Goal: Information Seeking & Learning: Find specific fact

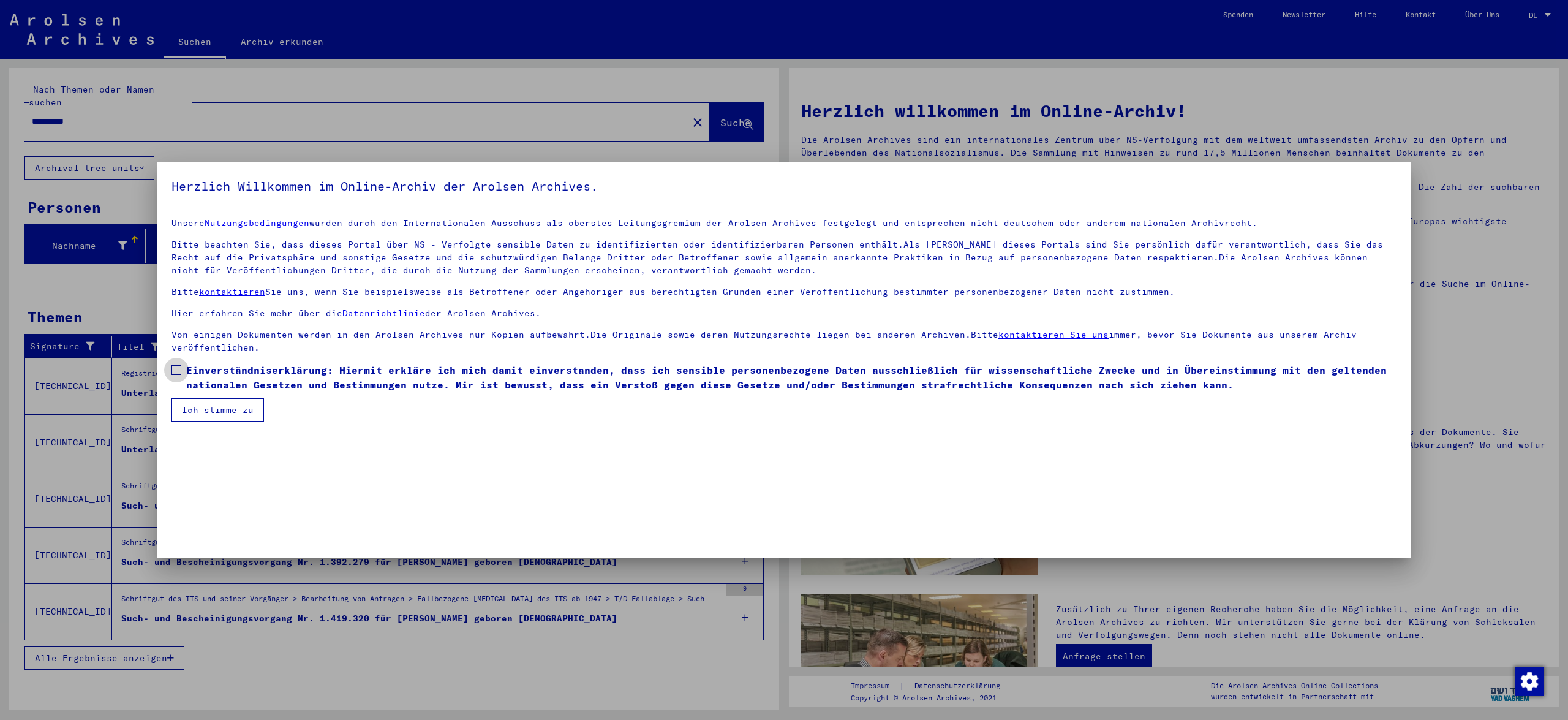
click at [175, 371] on span at bounding box center [176, 370] width 9 height 9
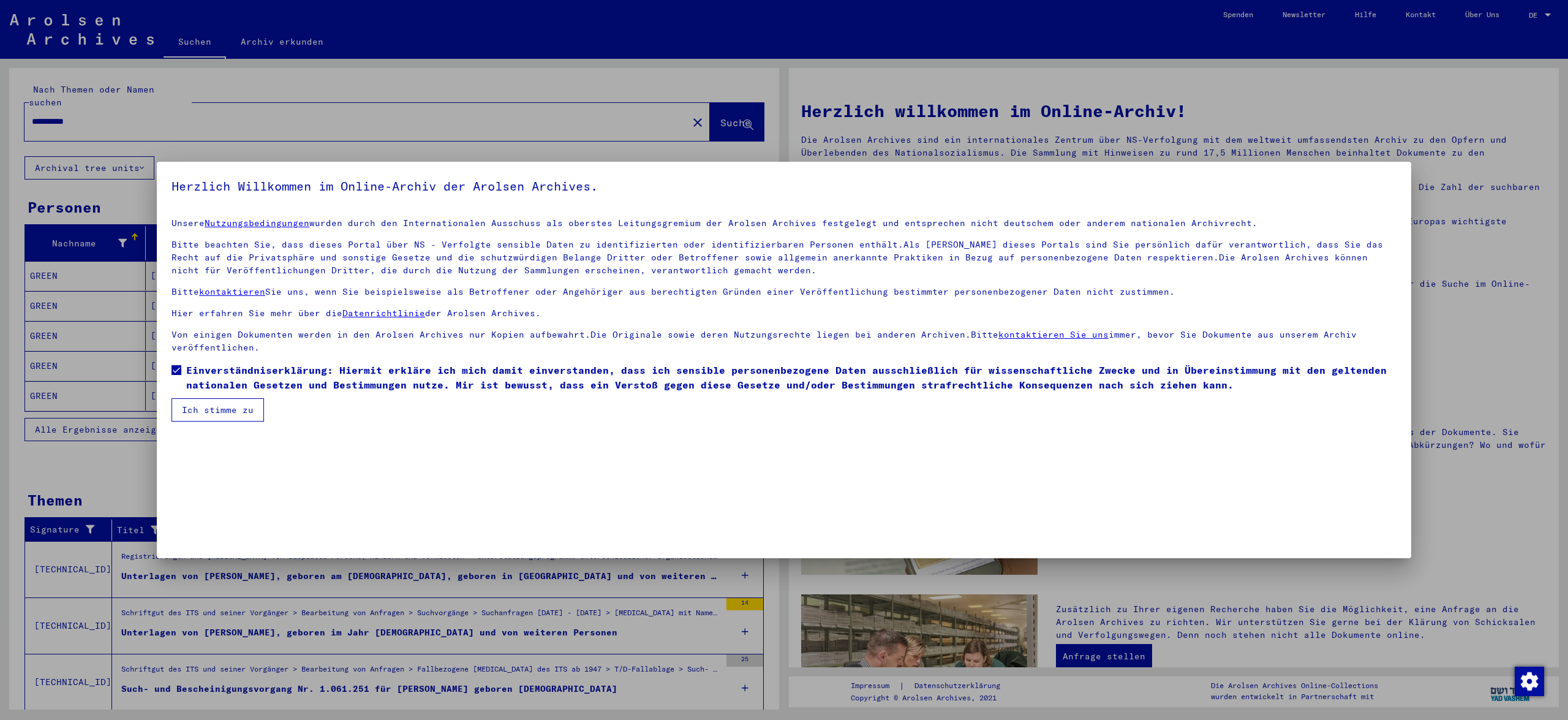
click at [204, 412] on button "Ich stimme zu" at bounding box center [218, 410] width 93 height 24
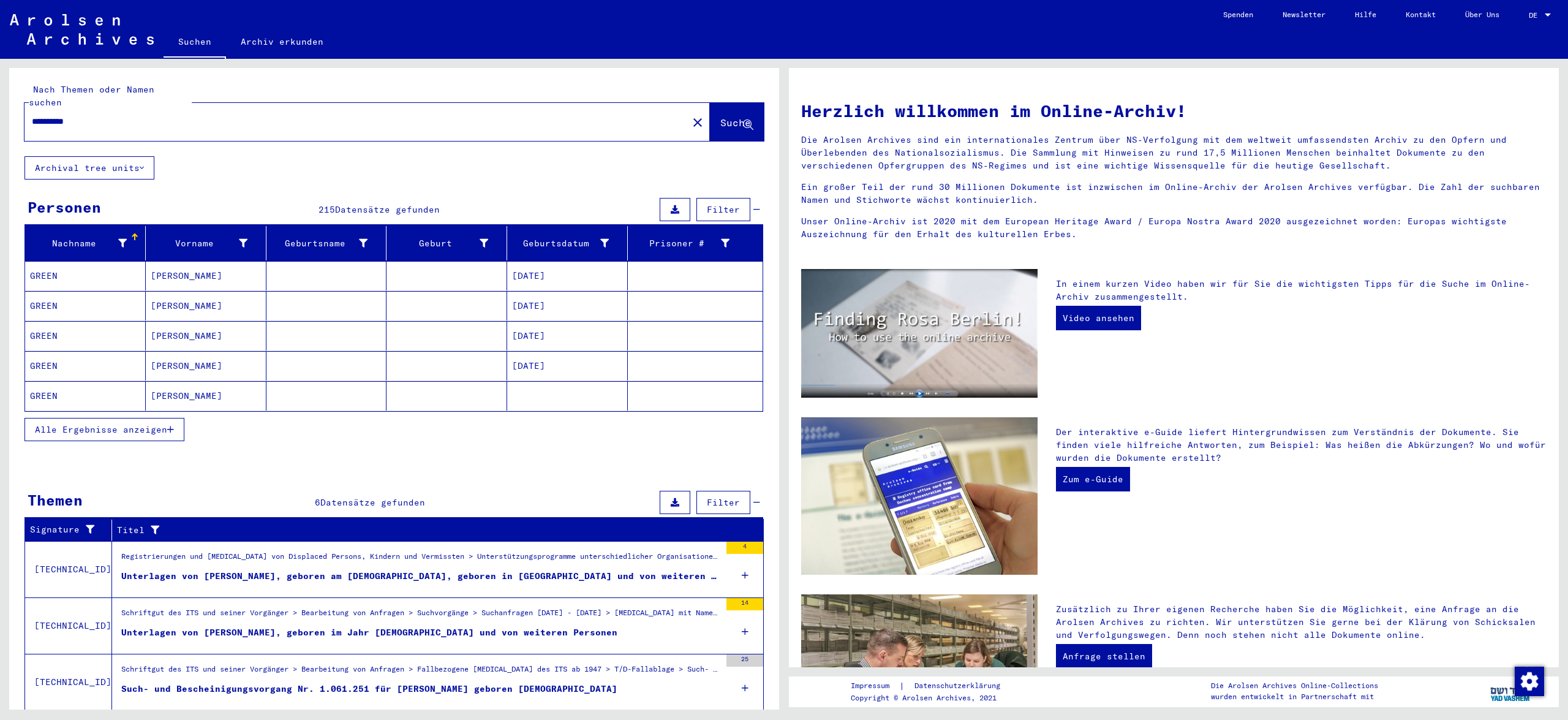
click at [77, 424] on span "Alle Ergebnisse anzeigen" at bounding box center [101, 430] width 132 height 11
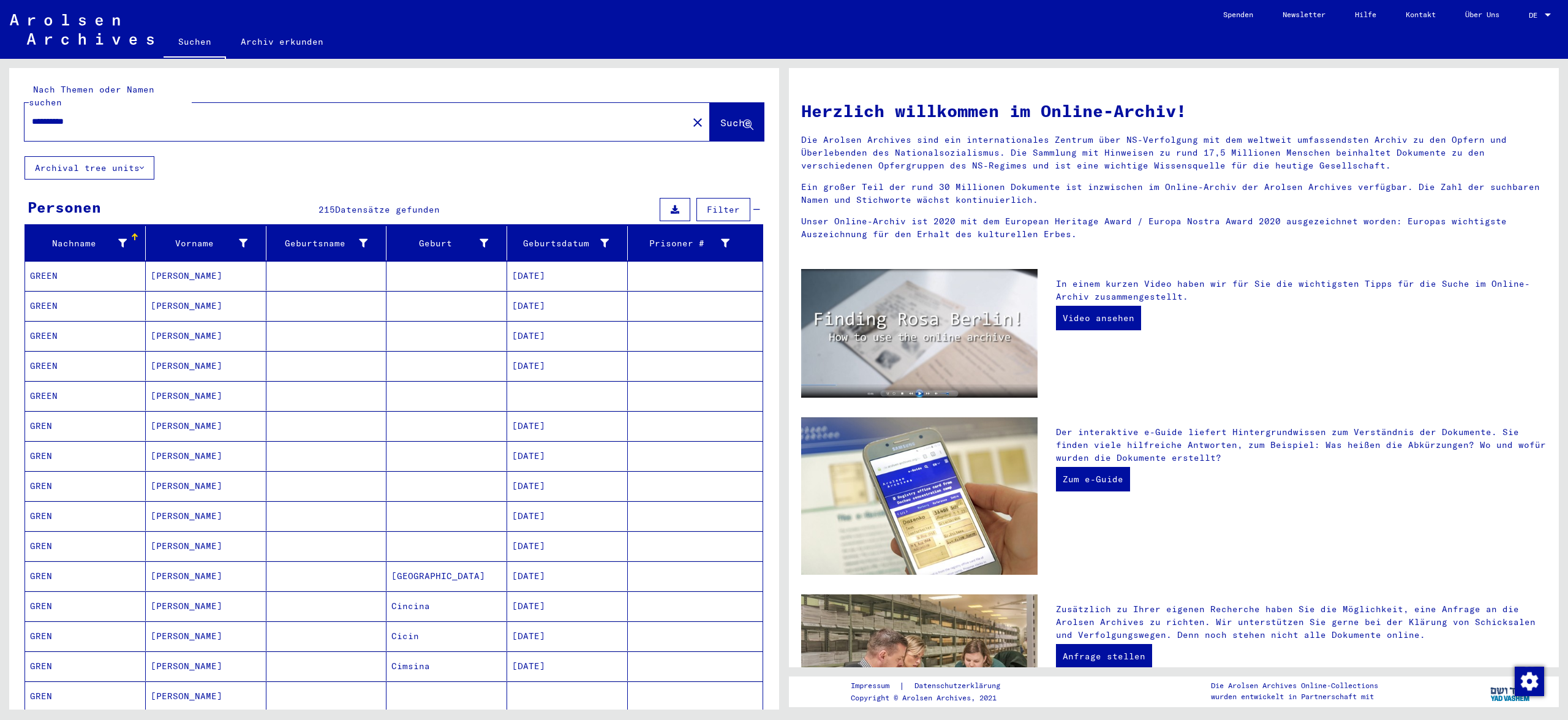
click at [127, 471] on mat-cell "GREN" at bounding box center [85, 485] width 121 height 29
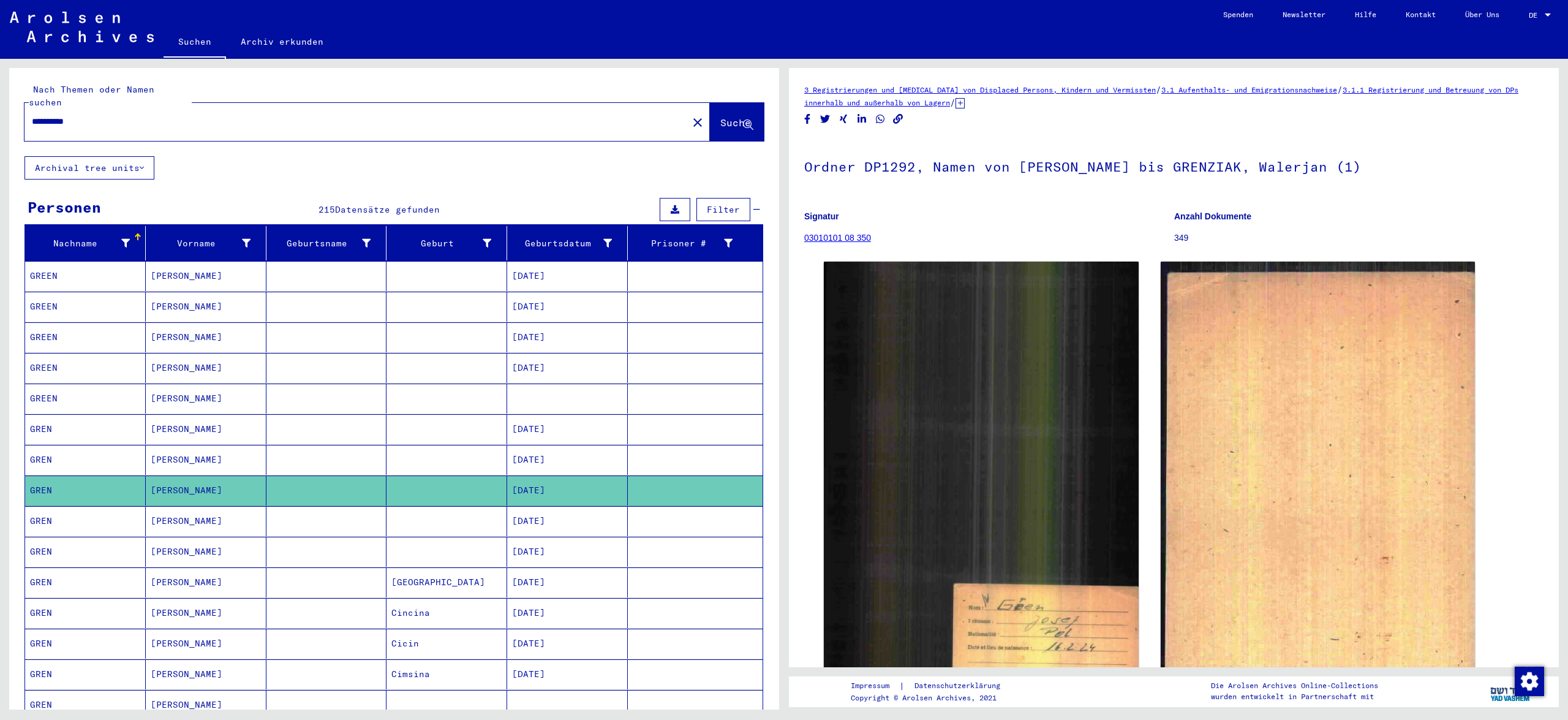
scroll to position [629, 0]
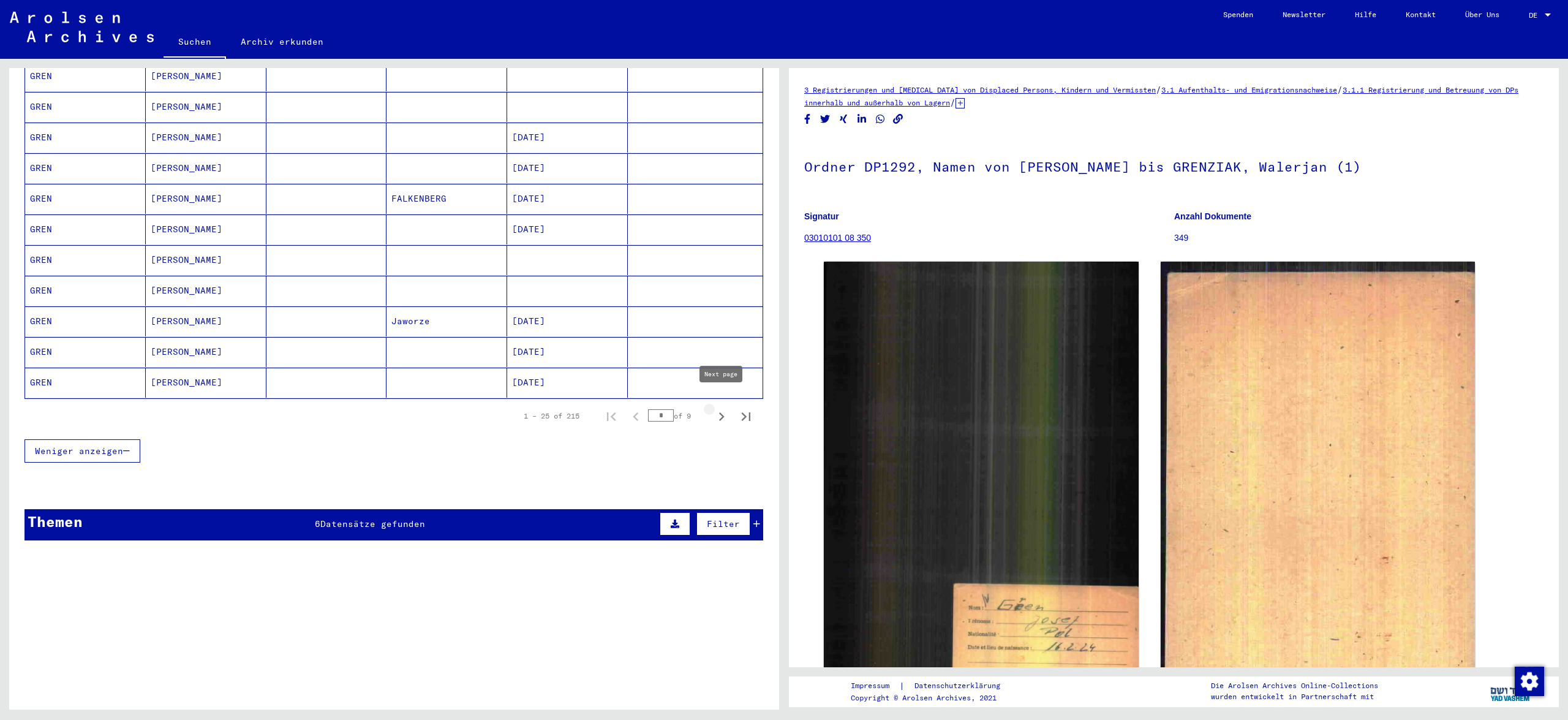
click at [718, 408] on icon "Next page" at bounding box center [721, 416] width 17 height 17
type input "*"
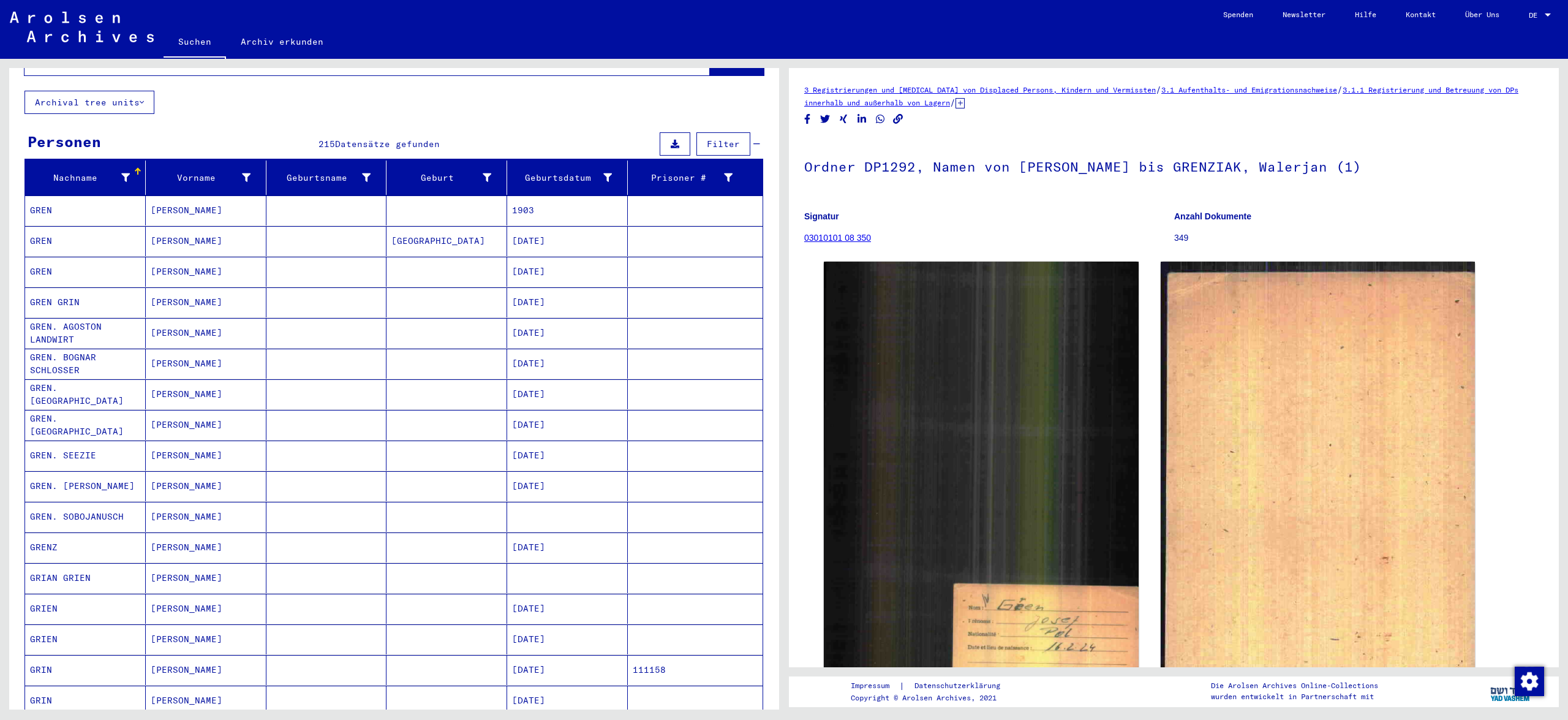
scroll to position [0, 0]
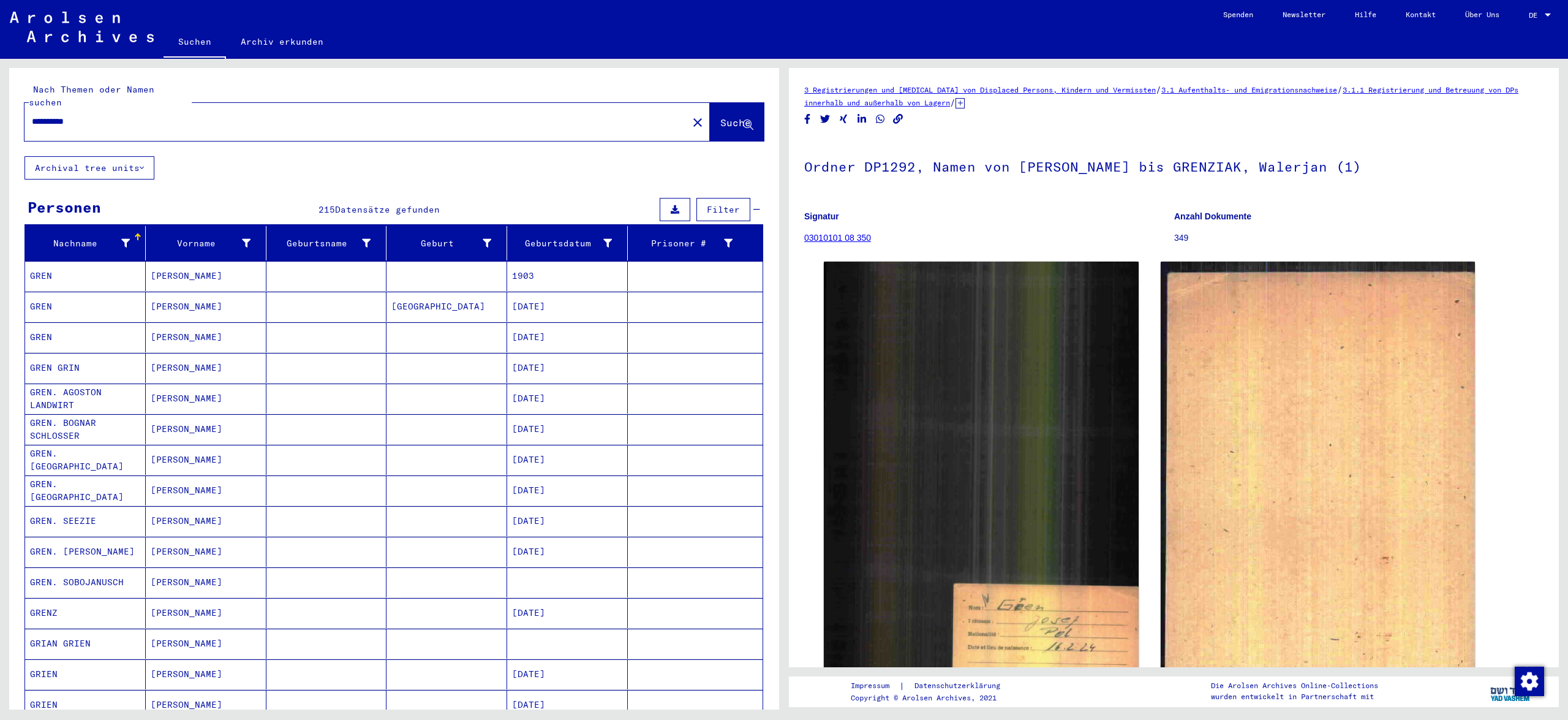
click at [106, 115] on input "**********" at bounding box center [356, 122] width 648 height 13
type input "*"
type input "**********"
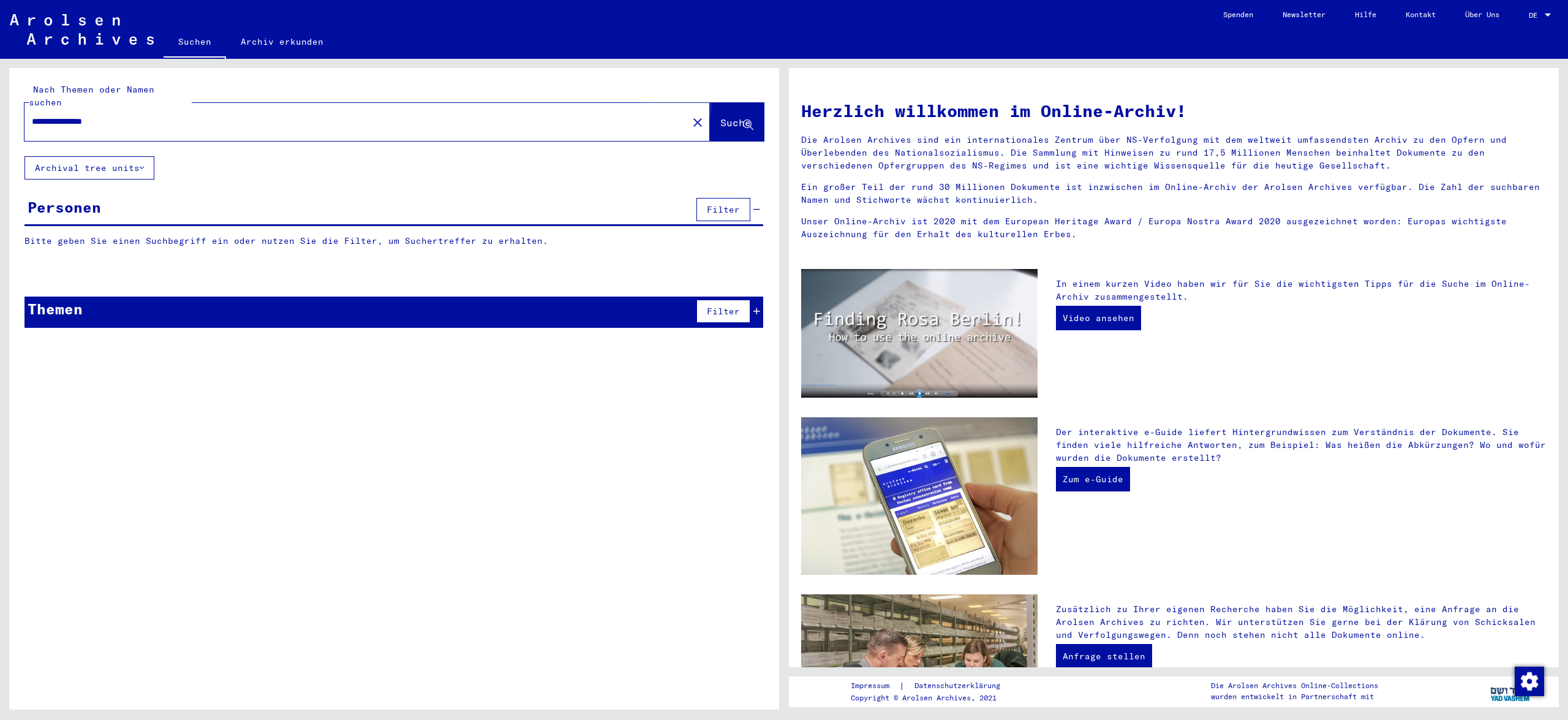
click at [720, 116] on span "Suche" at bounding box center [735, 122] width 31 height 13
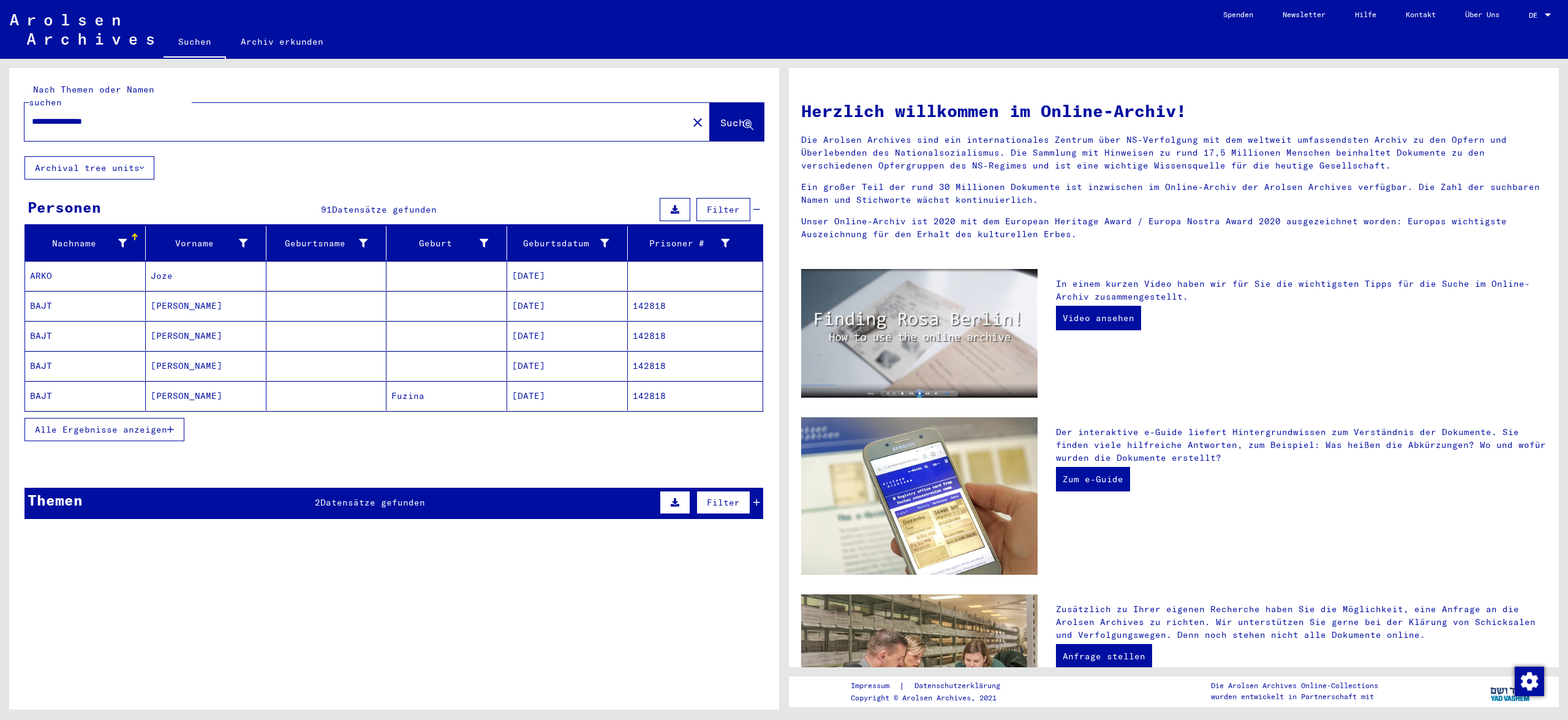
click at [125, 424] on span "Alle Ergebnisse anzeigen" at bounding box center [101, 430] width 132 height 11
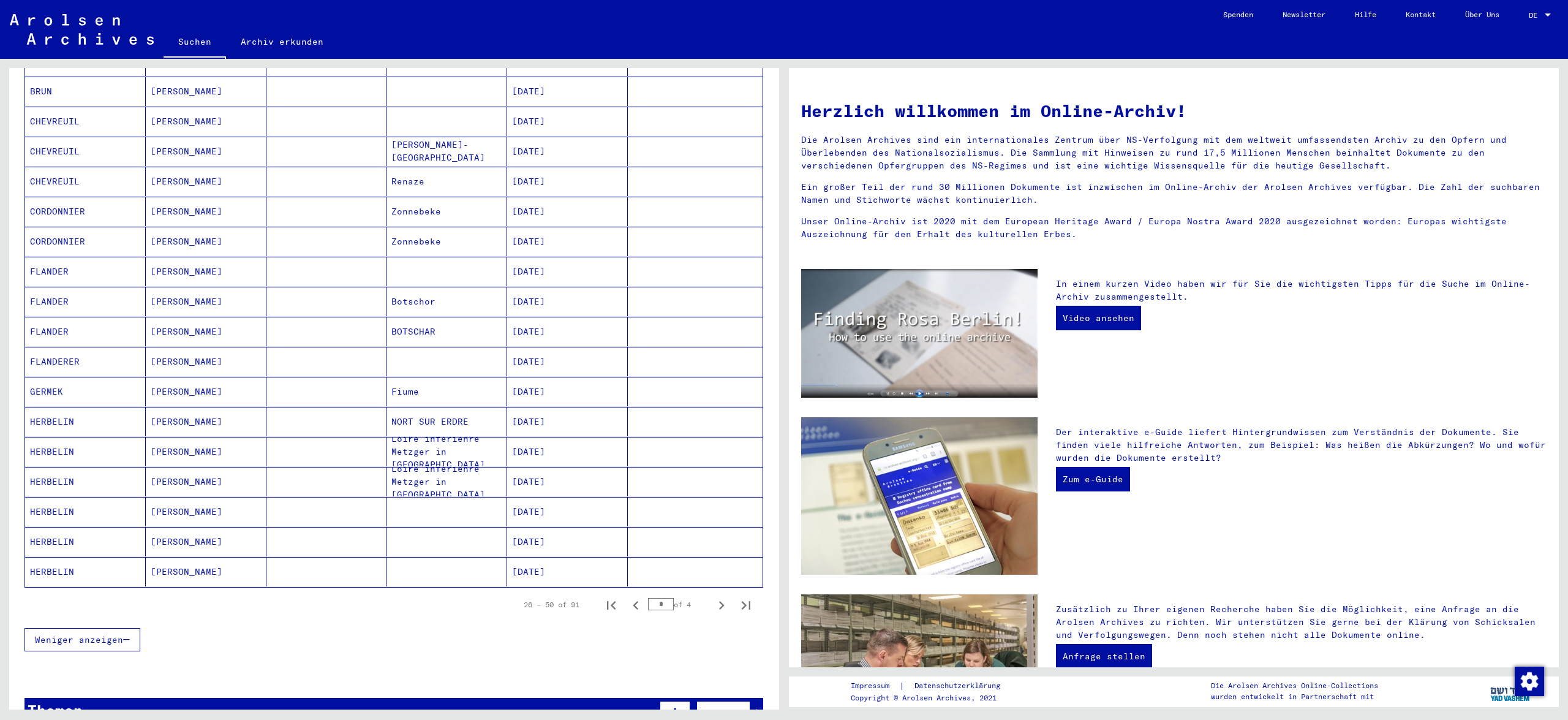
scroll to position [593, 0]
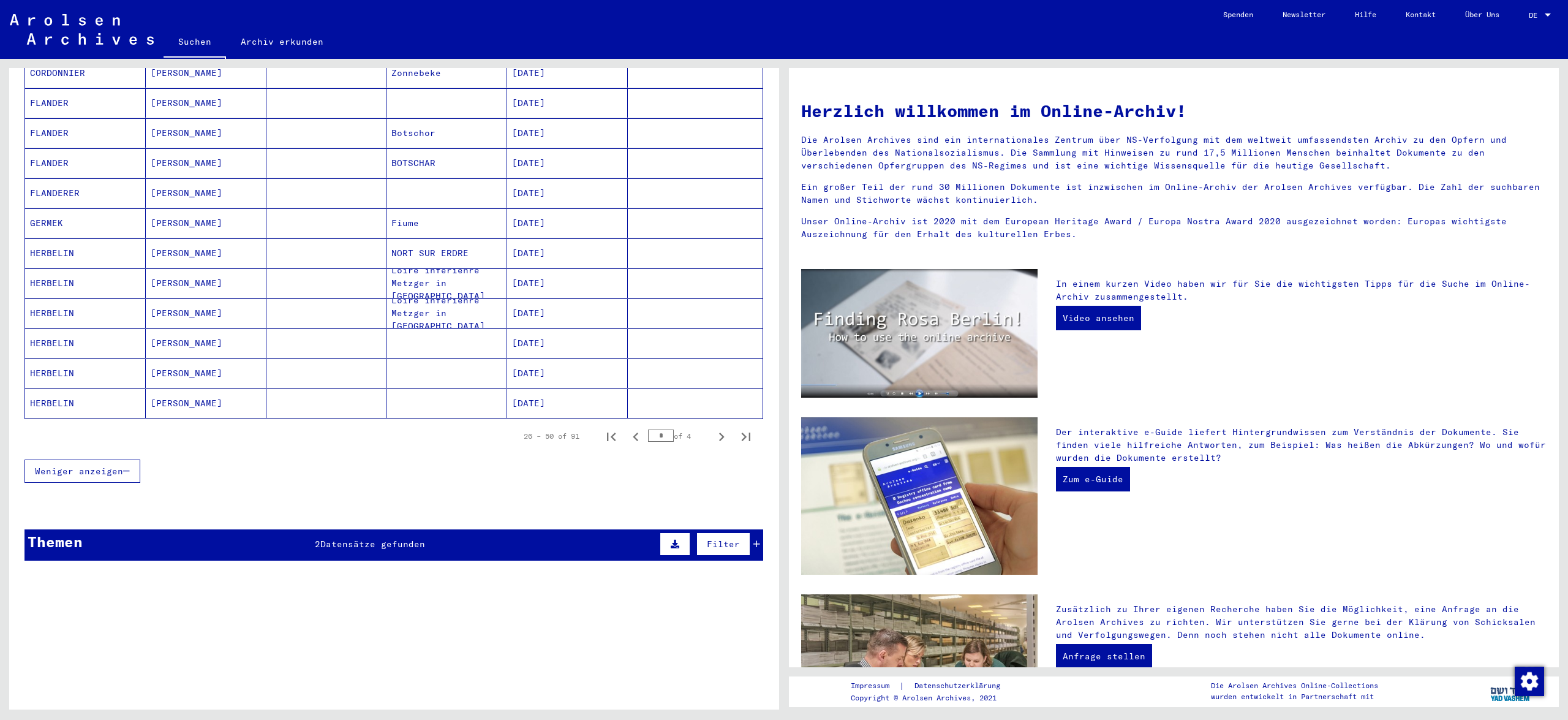
click at [663, 430] on input "*" at bounding box center [661, 436] width 26 height 13
click at [720, 428] on icon "Next page" at bounding box center [721, 437] width 17 height 17
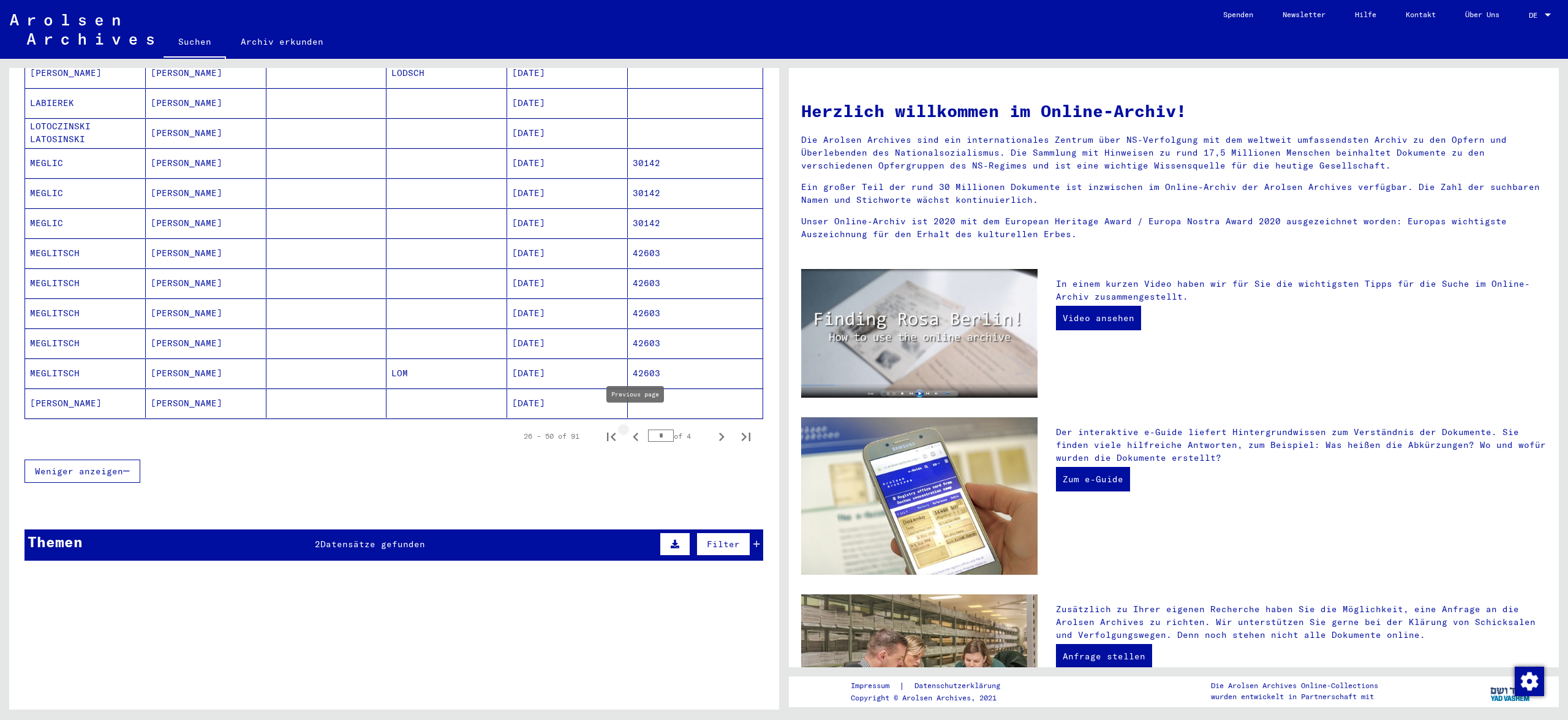
click at [634, 428] on icon "Previous page" at bounding box center [636, 437] width 17 height 17
type input "*"
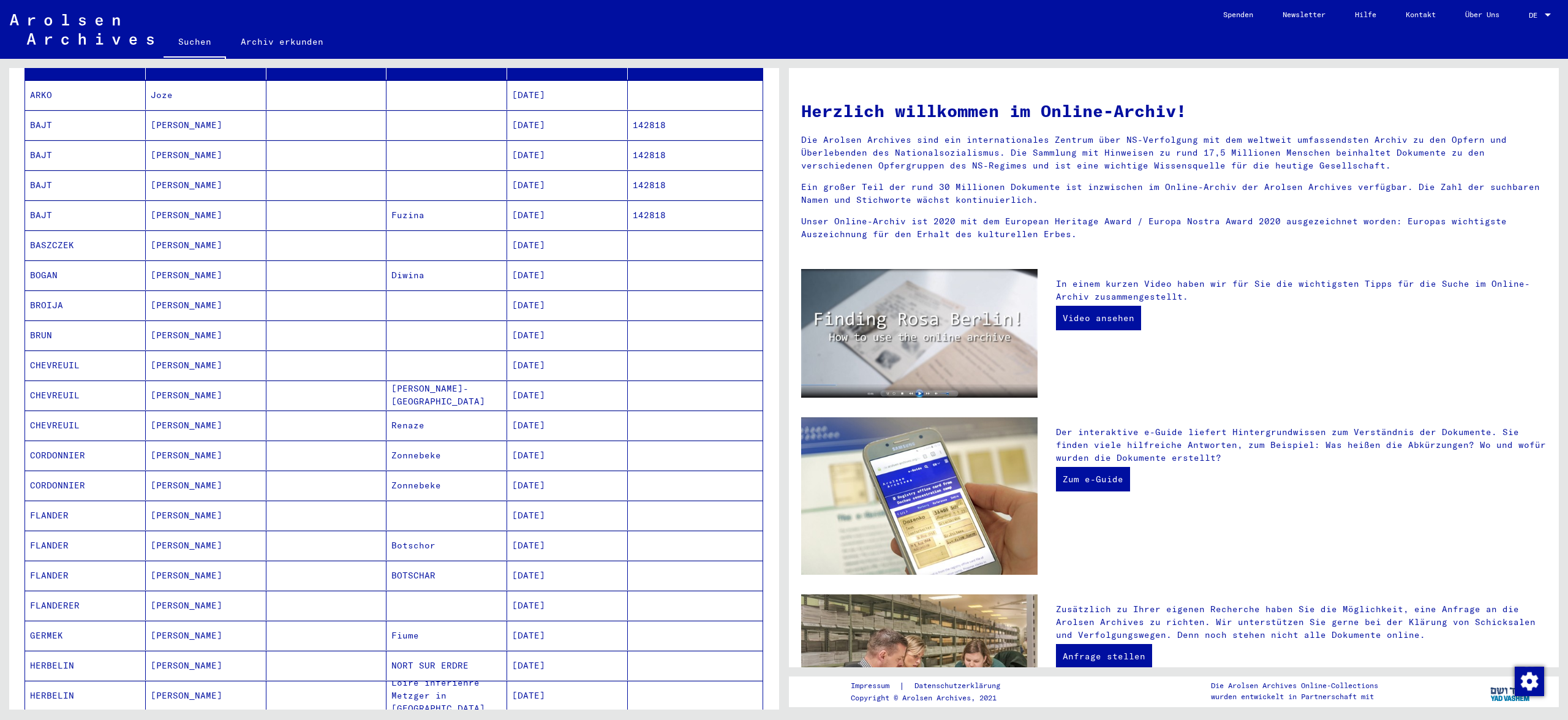
scroll to position [0, 0]
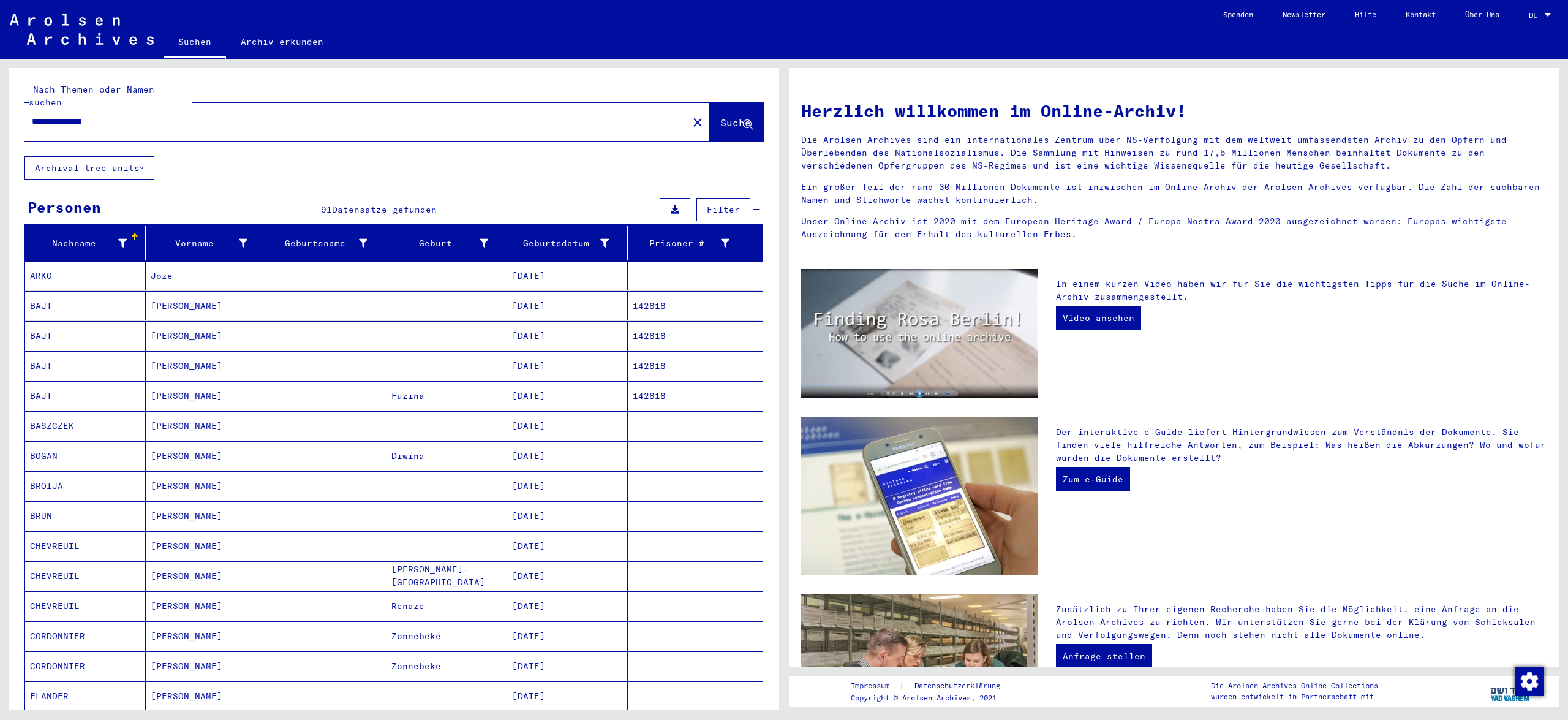
click at [125, 115] on input "**********" at bounding box center [353, 122] width 641 height 13
type input "*"
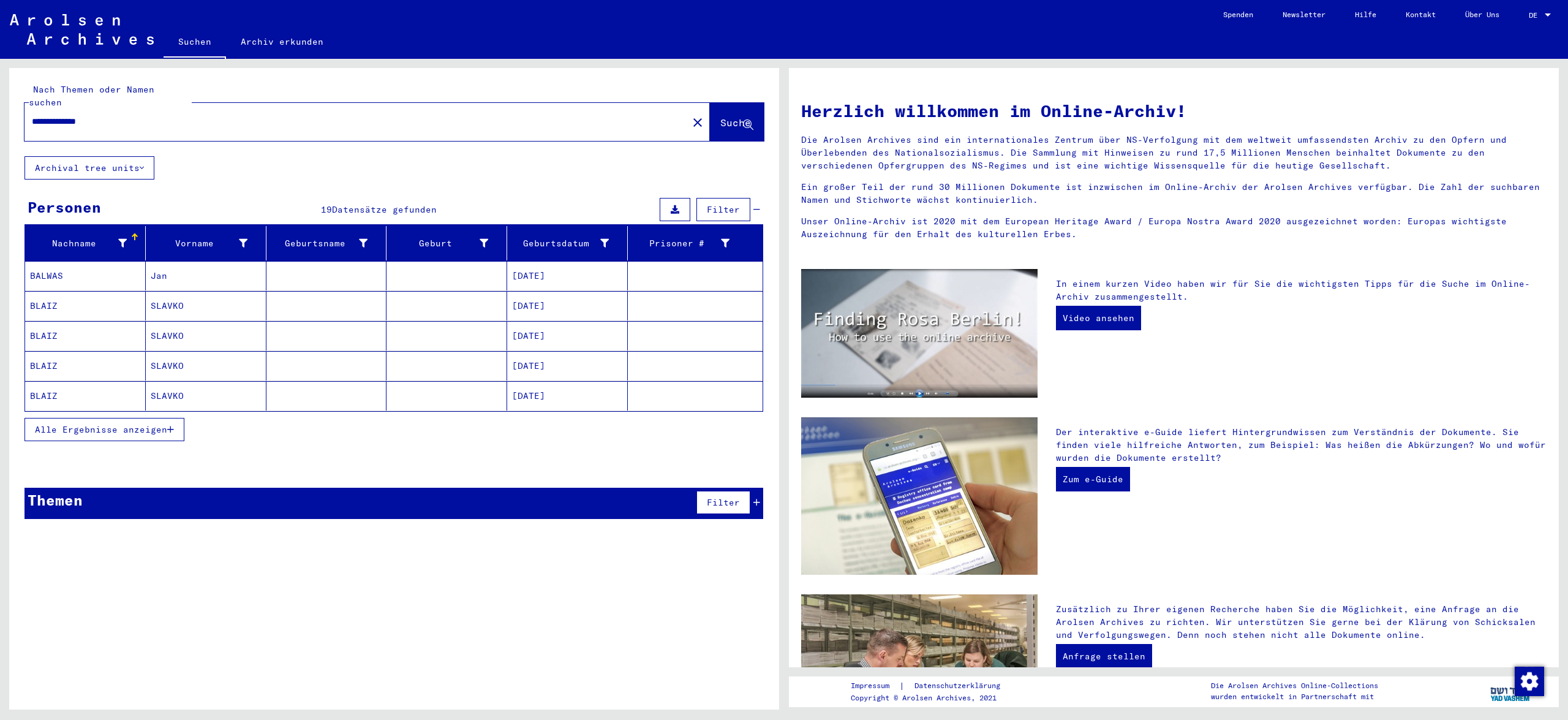
click at [139, 424] on span "Alle Ergebnisse anzeigen" at bounding box center [101, 430] width 132 height 11
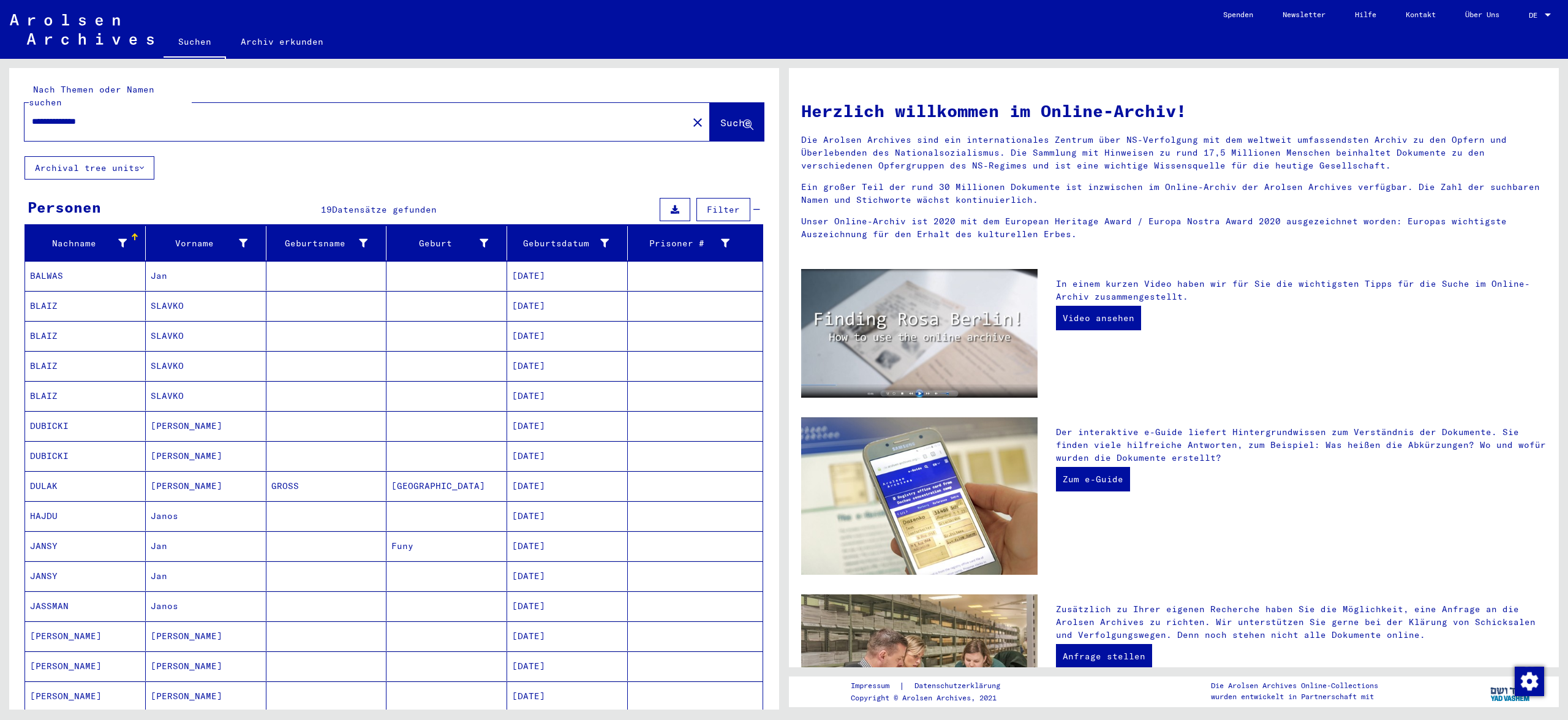
click at [111, 115] on input "**********" at bounding box center [353, 122] width 641 height 13
type input "*"
type input "*******"
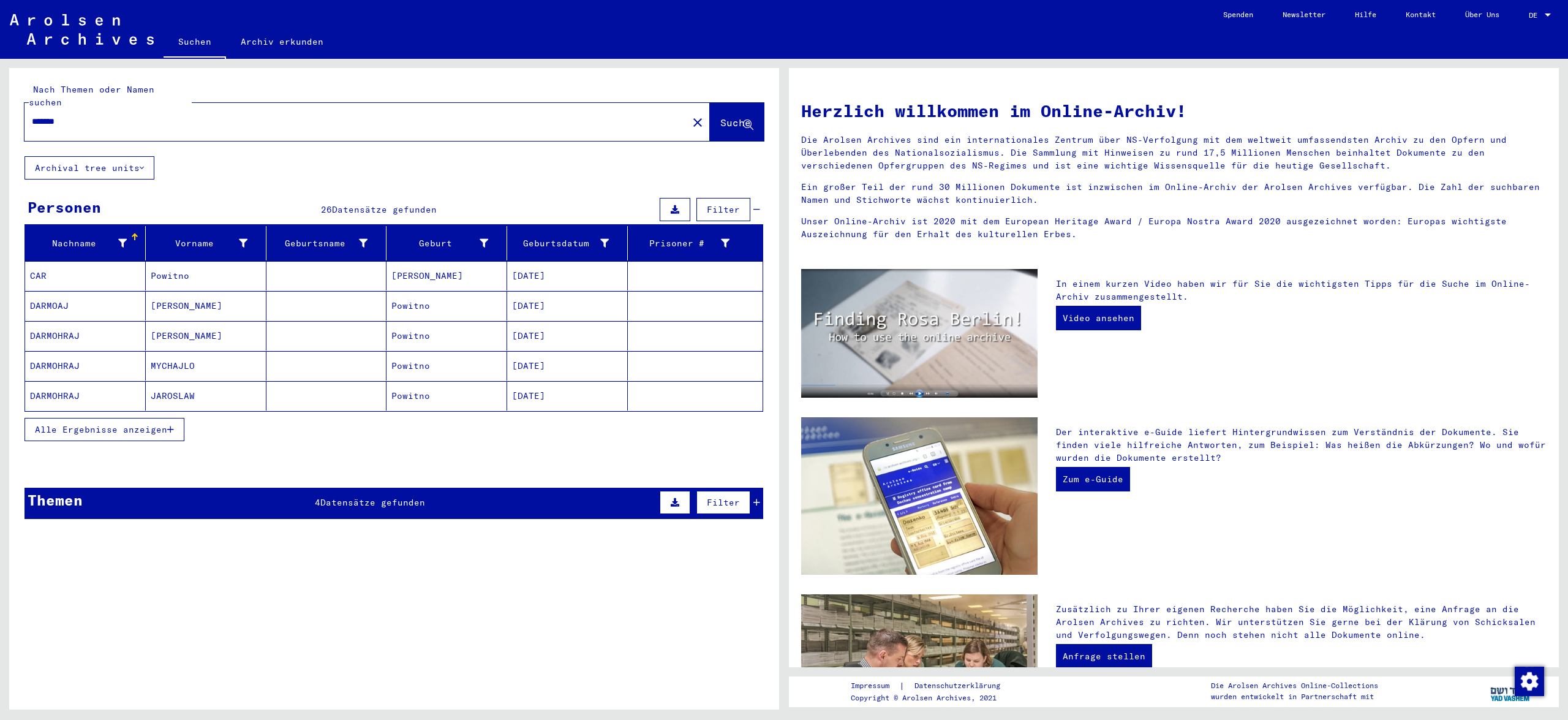
click at [115, 424] on span "Alle Ergebnisse anzeigen" at bounding box center [101, 430] width 132 height 11
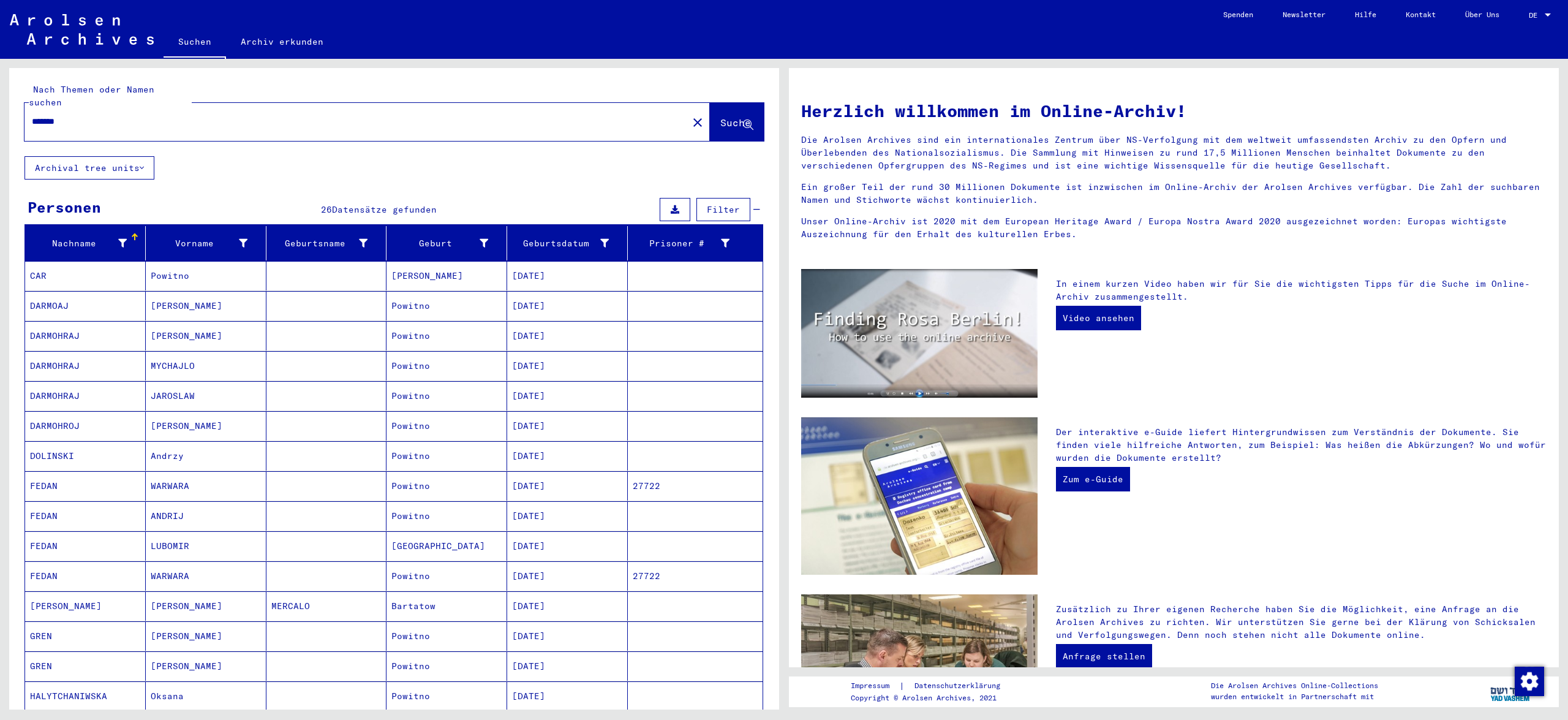
click at [511, 659] on mat-cell "[DATE]" at bounding box center [568, 665] width 121 height 29
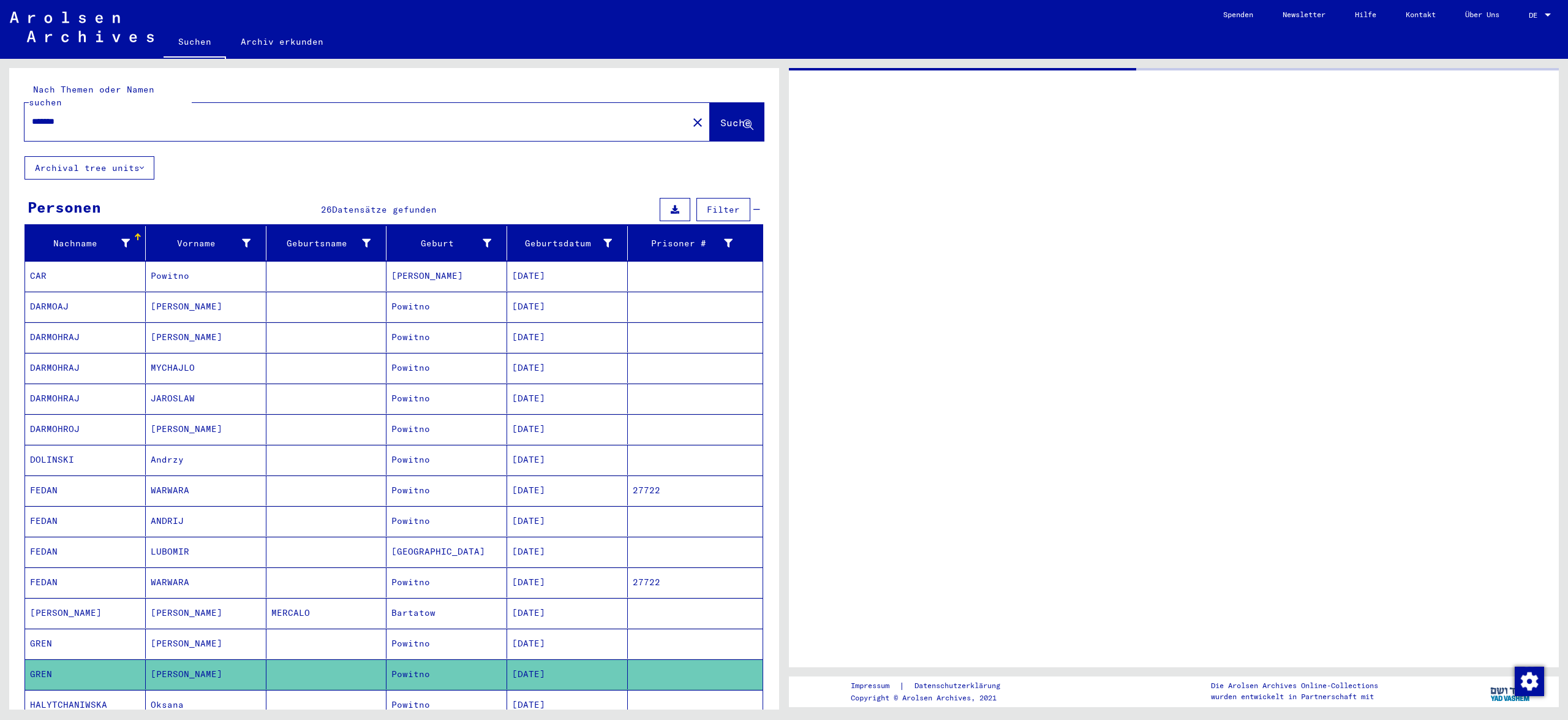
click at [511, 660] on mat-cell "[DATE]" at bounding box center [568, 675] width 121 height 30
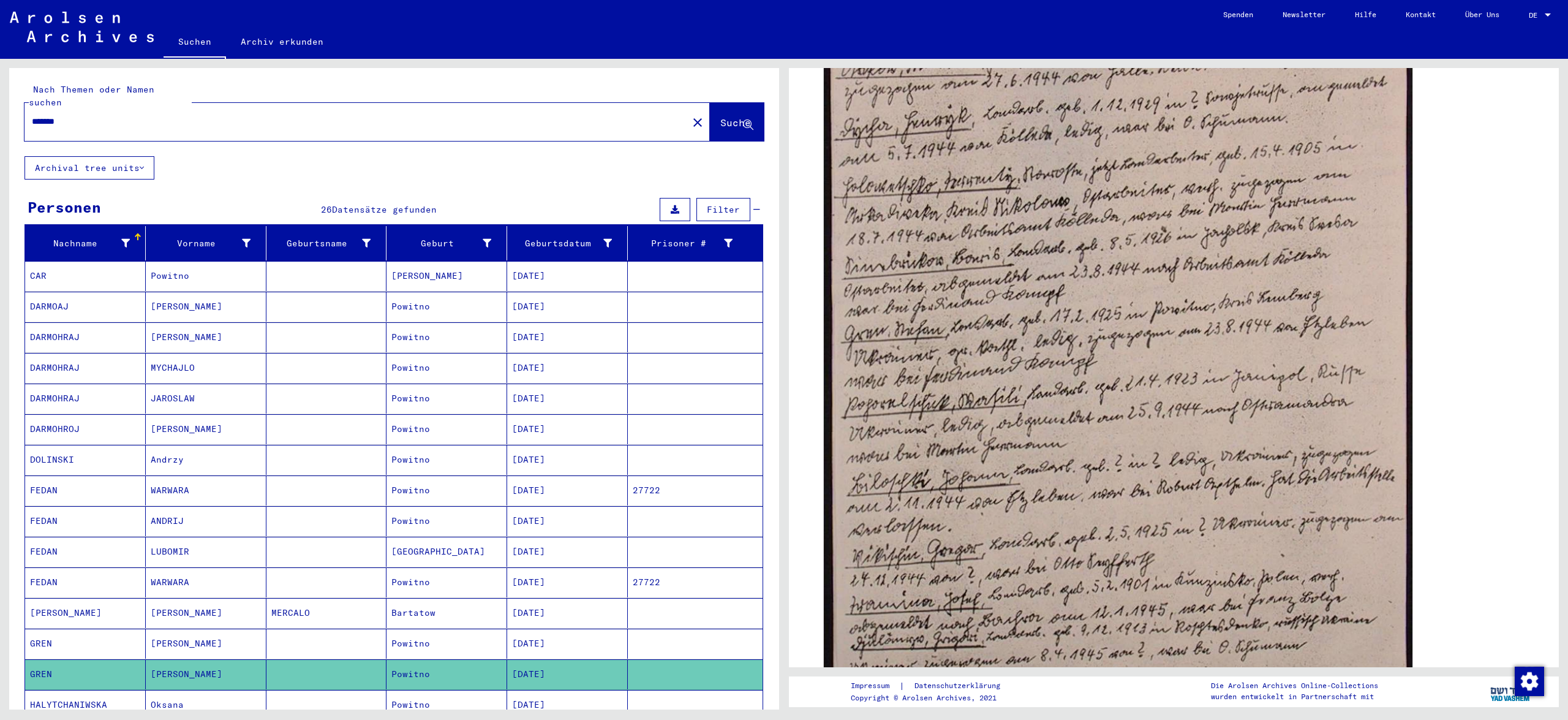
scroll to position [518, 0]
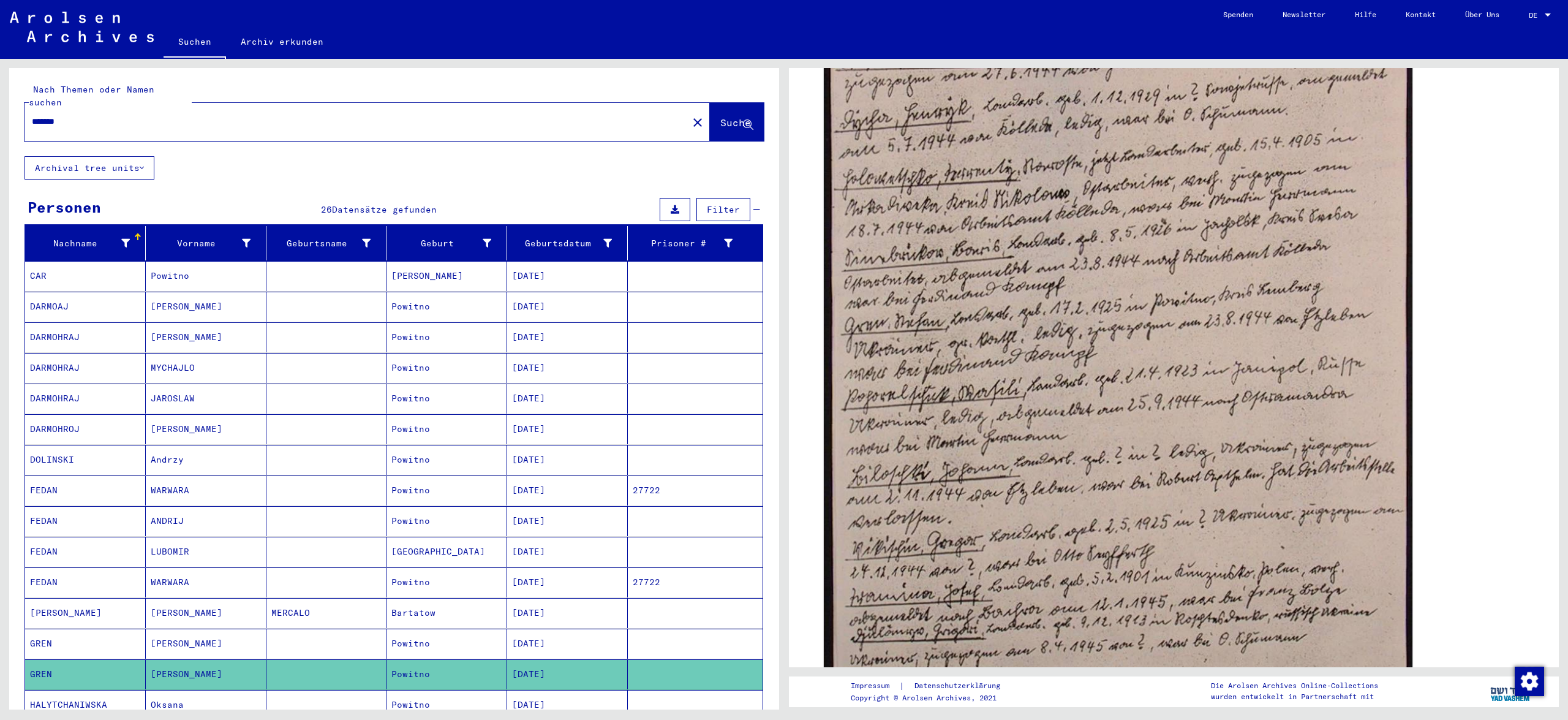
click at [455, 629] on mat-cell "Powitno" at bounding box center [447, 644] width 121 height 30
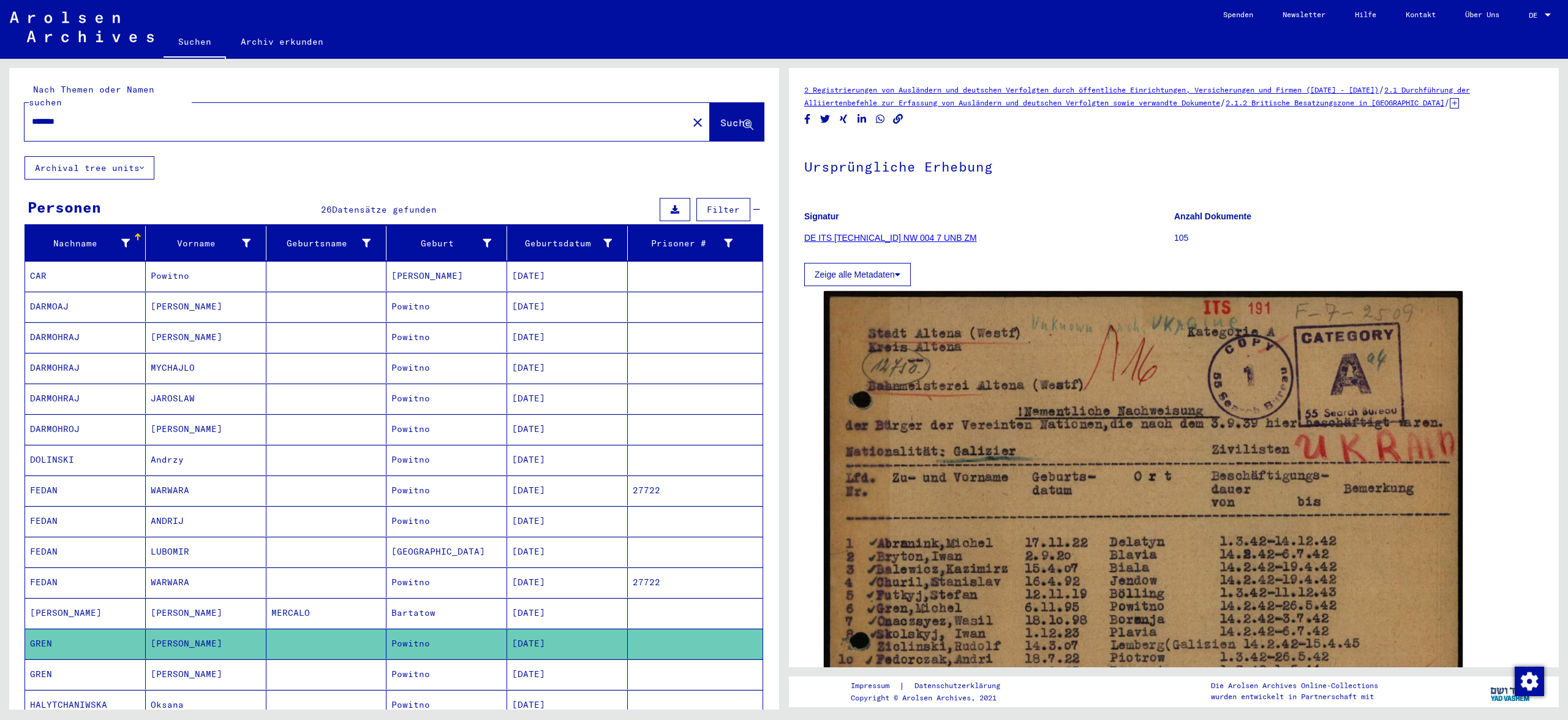
scroll to position [629, 0]
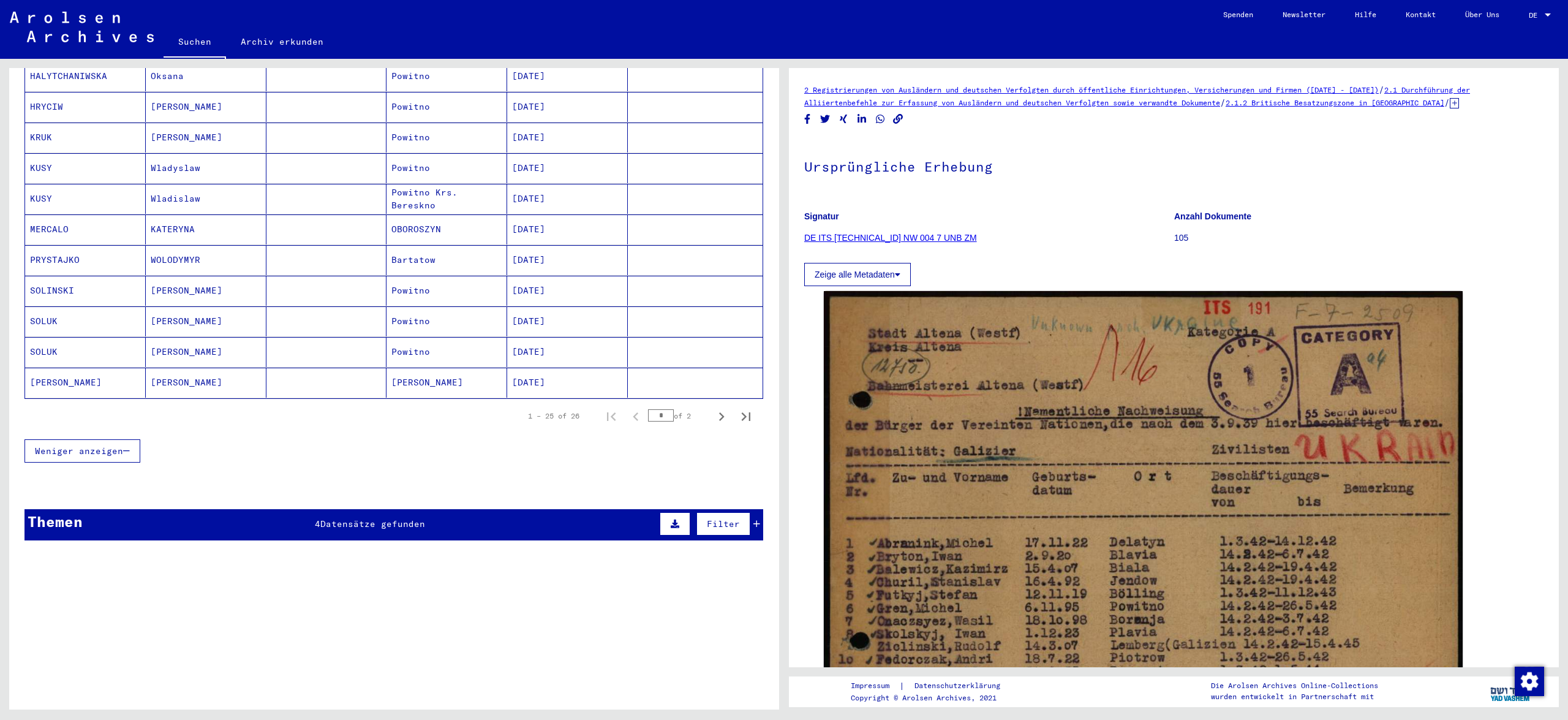
click at [449, 368] on mat-cell "[PERSON_NAME]" at bounding box center [447, 383] width 121 height 30
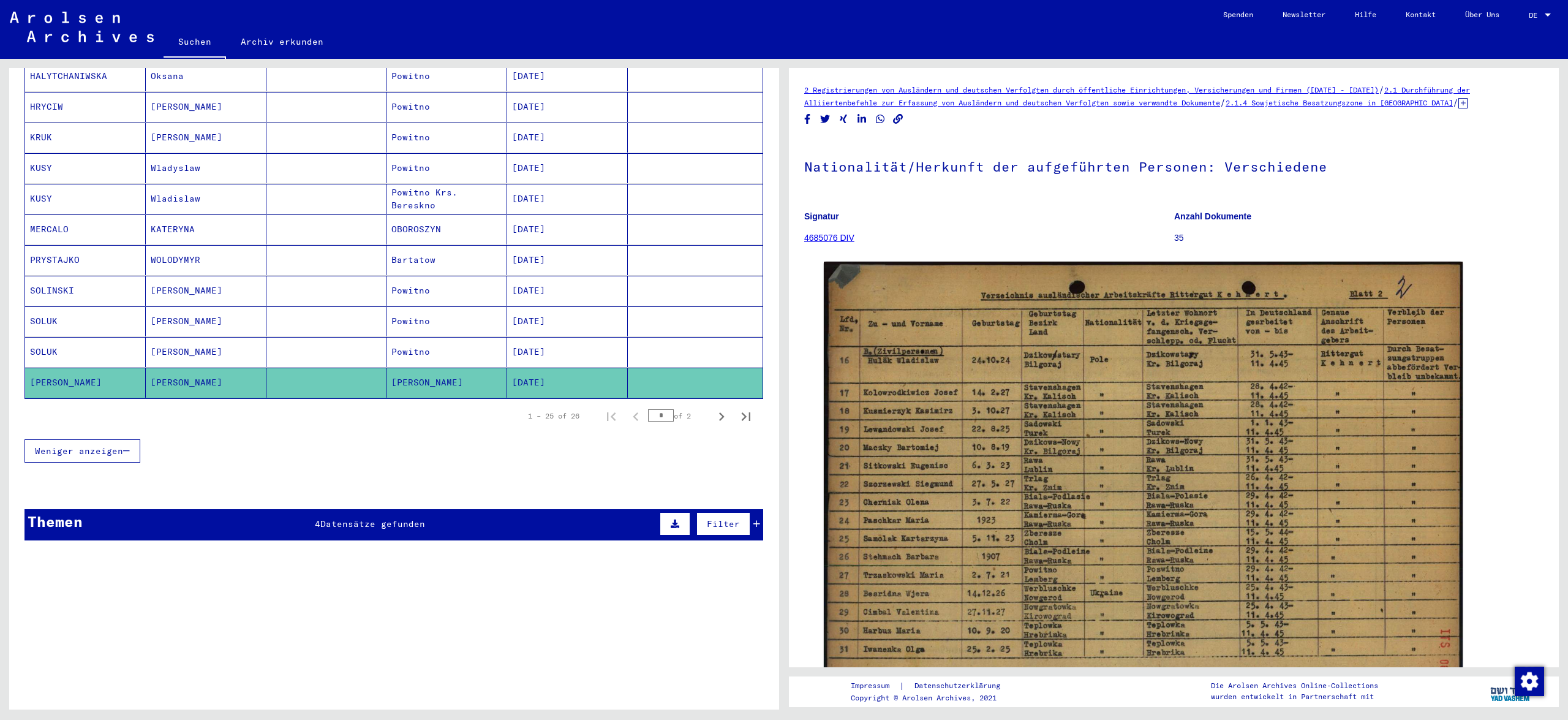
click at [431, 320] on mat-cell "Powitno" at bounding box center [447, 322] width 121 height 30
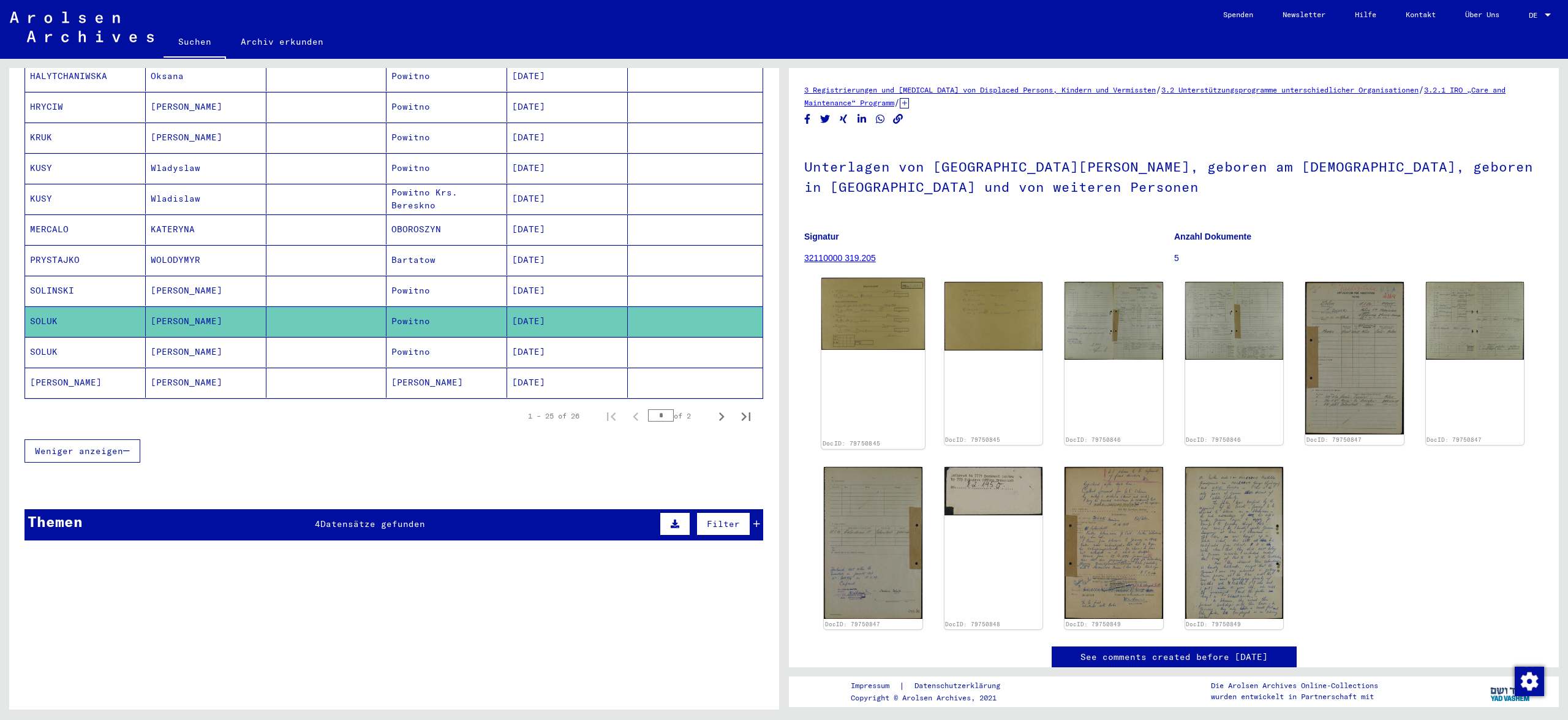
click at [865, 327] on img at bounding box center [873, 315] width 103 height 72
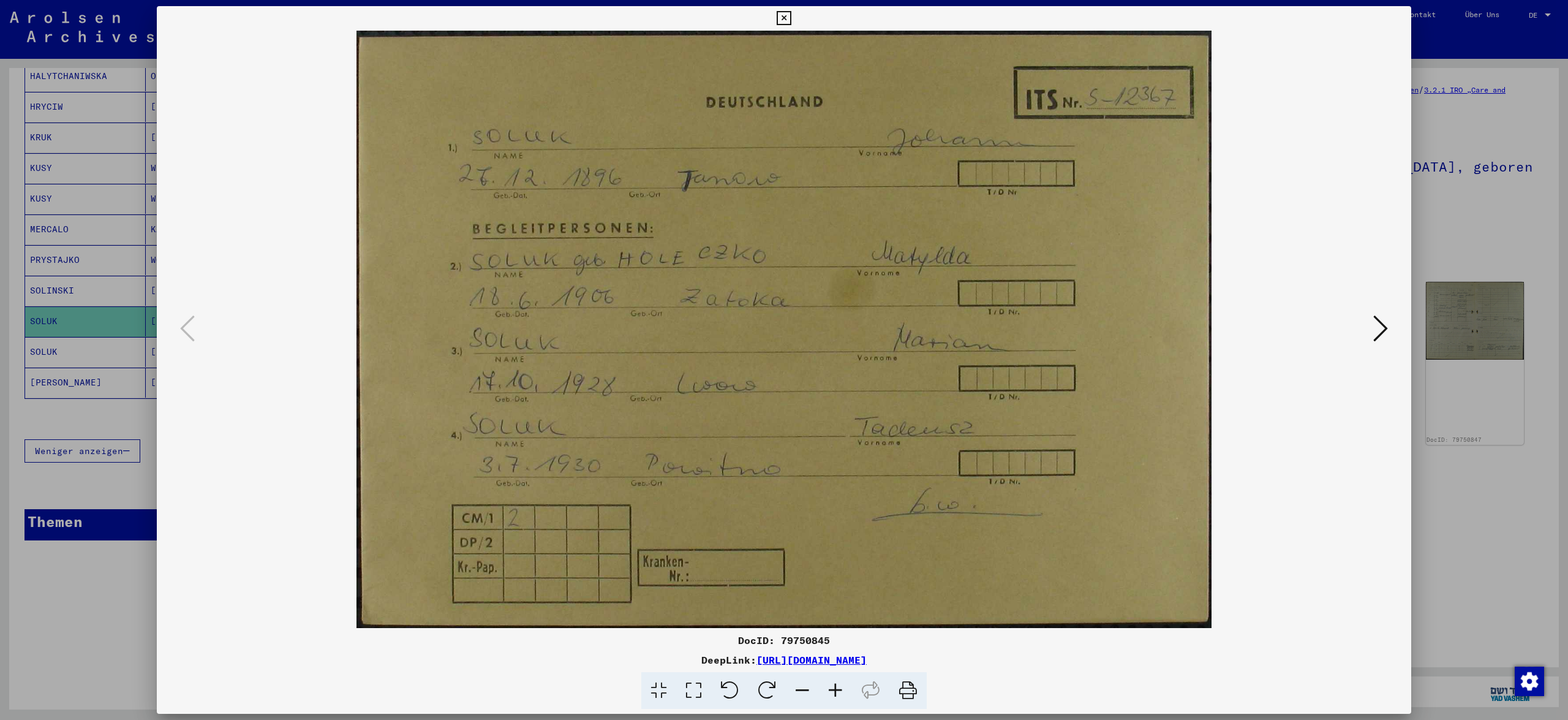
click at [865, 327] on img at bounding box center [784, 329] width 1171 height 598
click at [1381, 332] on icon at bounding box center [1380, 328] width 15 height 29
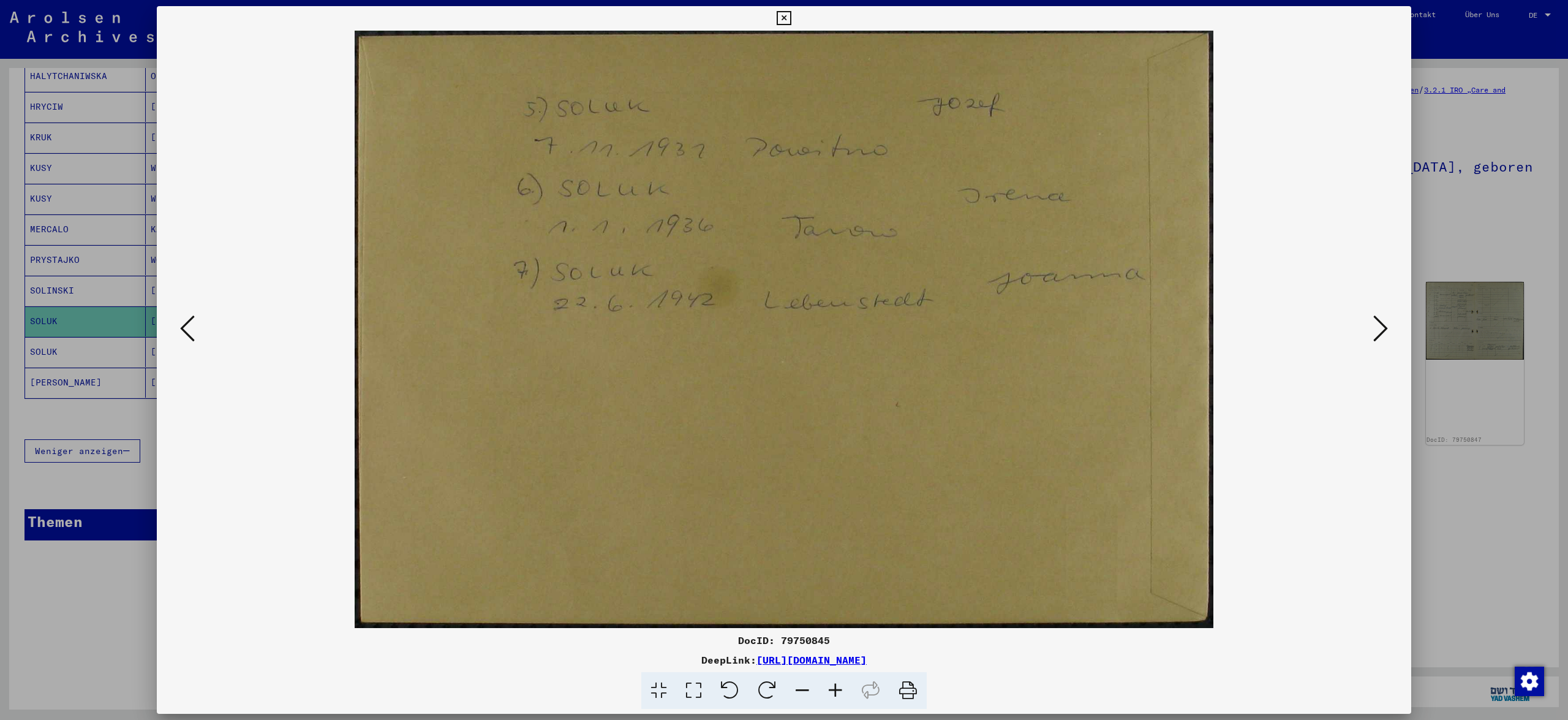
click at [1381, 332] on icon at bounding box center [1380, 328] width 15 height 29
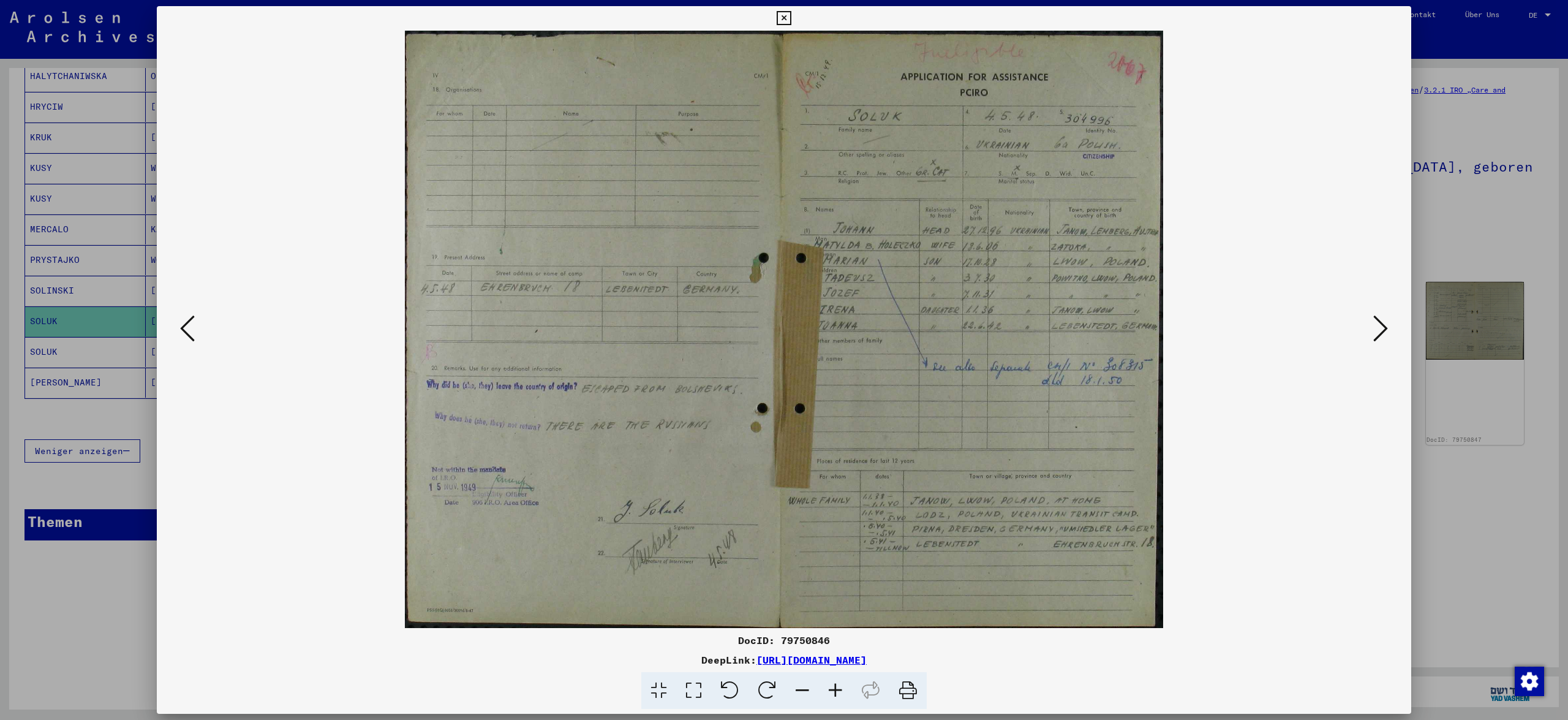
click at [791, 20] on icon at bounding box center [784, 18] width 14 height 15
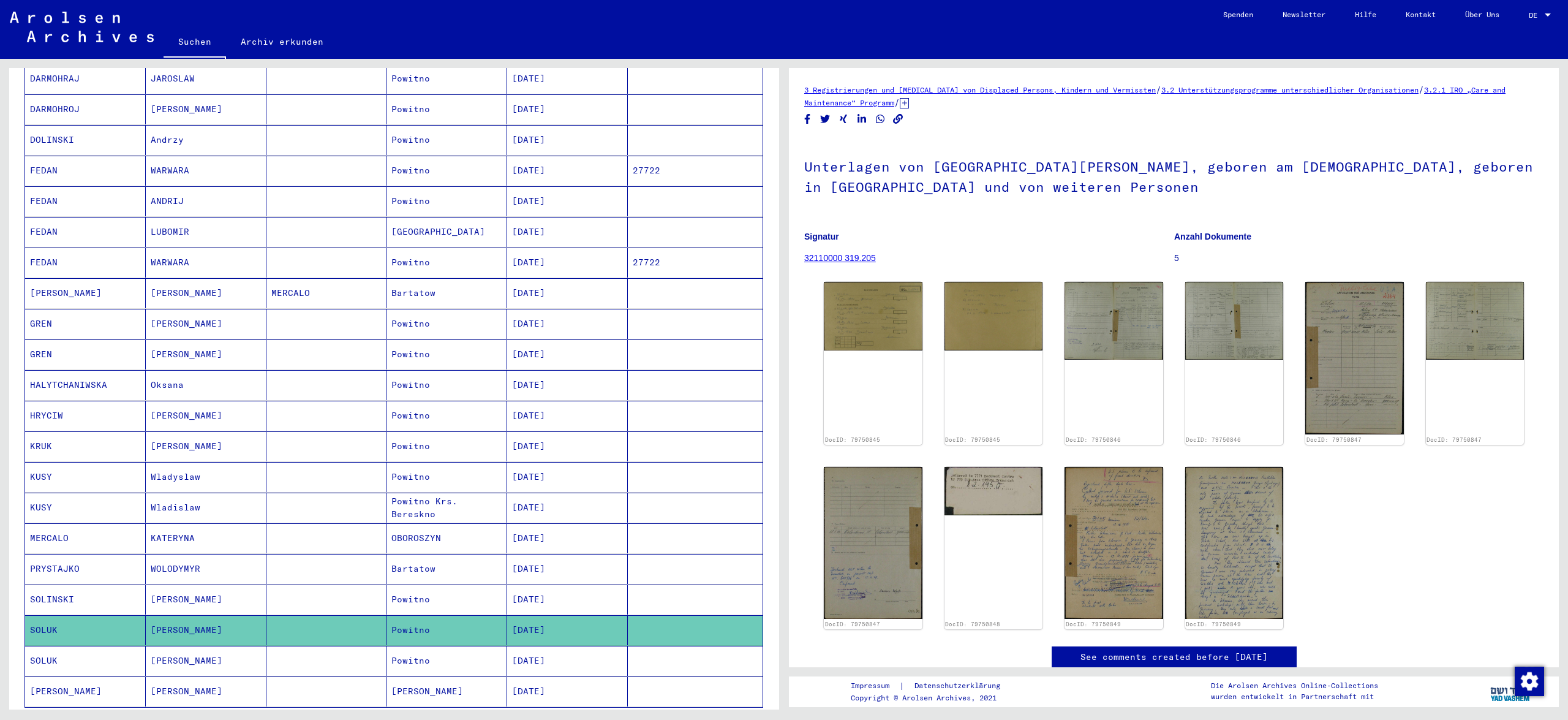
scroll to position [287, 0]
